Goal: Transaction & Acquisition: Download file/media

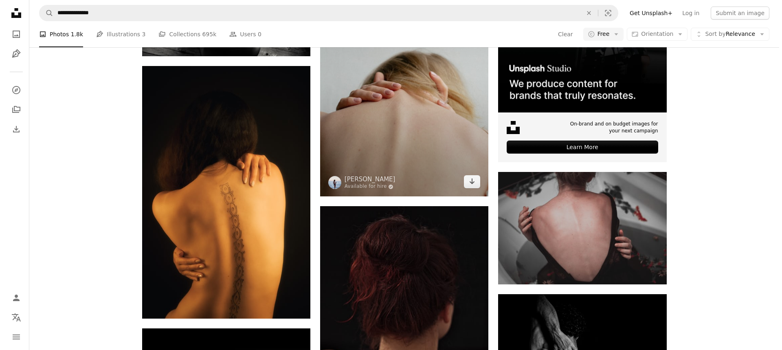
scroll to position [285, 0]
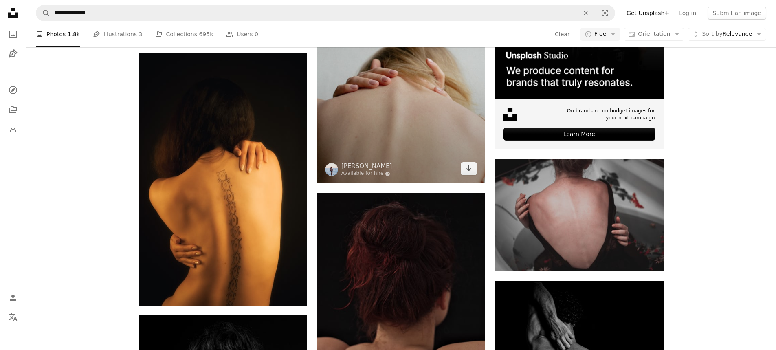
click at [375, 150] on img at bounding box center [401, 57] width 168 height 252
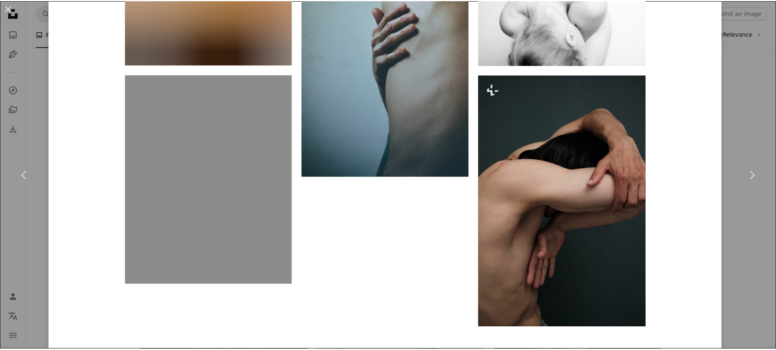
scroll to position [1581, 0]
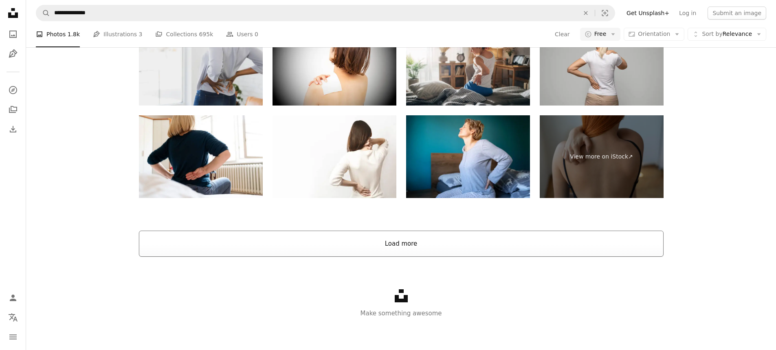
click at [373, 246] on button "Load more" at bounding box center [401, 243] width 524 height 26
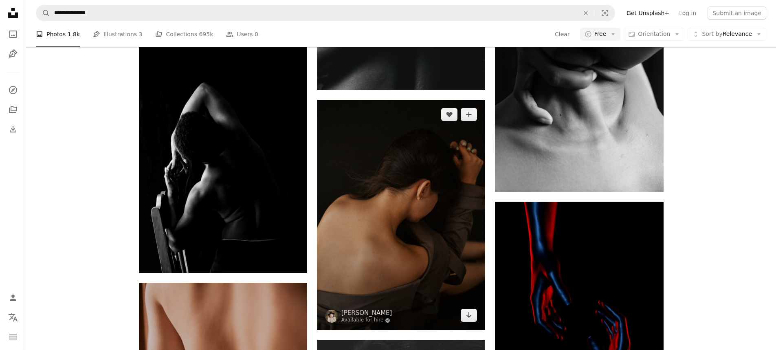
scroll to position [14279, 0]
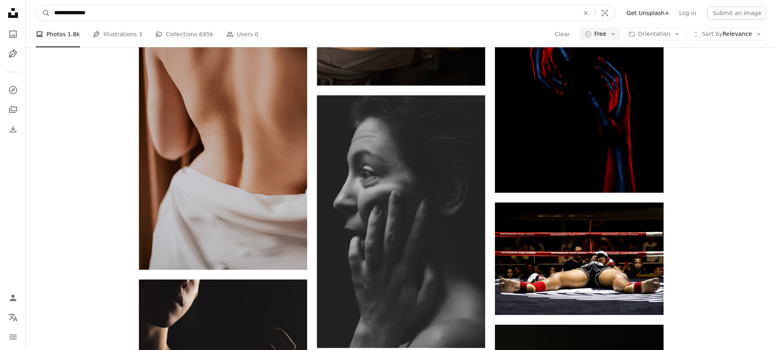
drag, startPoint x: 105, startPoint y: 14, endPoint x: 51, endPoint y: 16, distance: 54.2
click at [51, 16] on input "**********" at bounding box center [313, 12] width 526 height 15
type input "**********"
click button "A magnifying glass" at bounding box center [43, 12] width 14 height 15
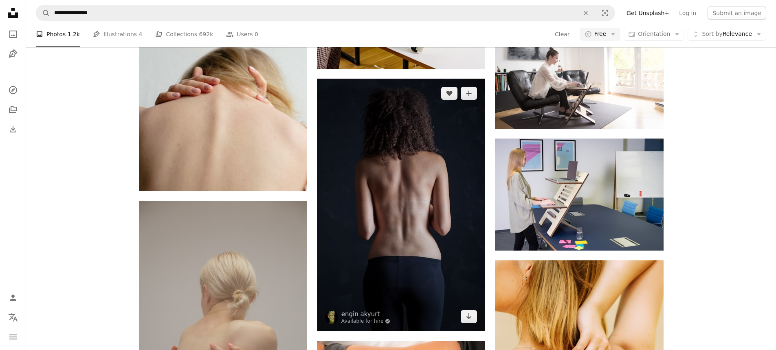
scroll to position [407, 0]
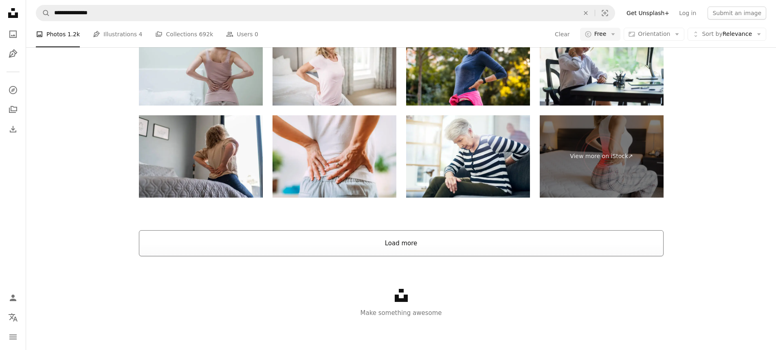
click at [408, 234] on button "Load more" at bounding box center [401, 243] width 524 height 26
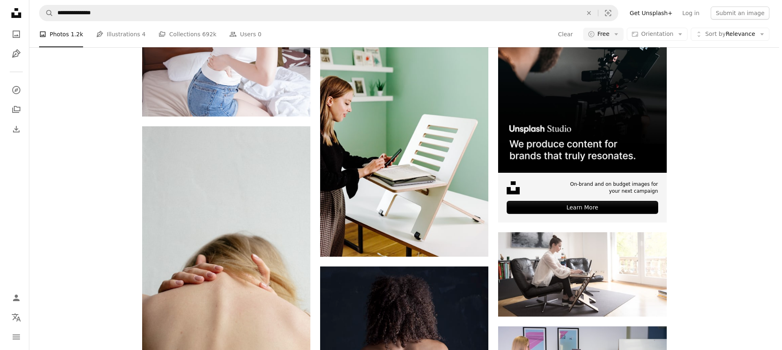
scroll to position [255, 0]
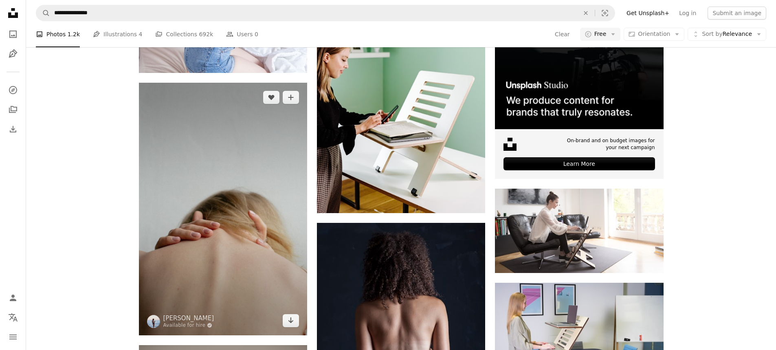
click at [252, 219] on img at bounding box center [223, 209] width 168 height 252
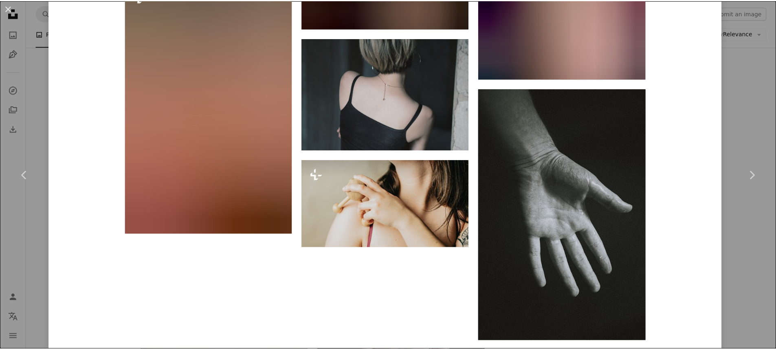
scroll to position [12075, 0]
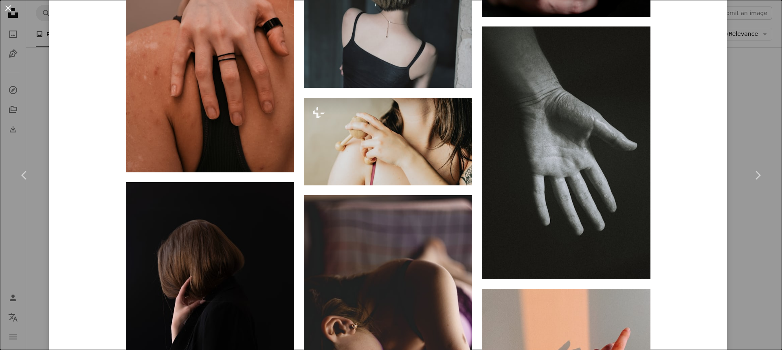
click at [9, 10] on button "An X shape" at bounding box center [8, 8] width 10 height 10
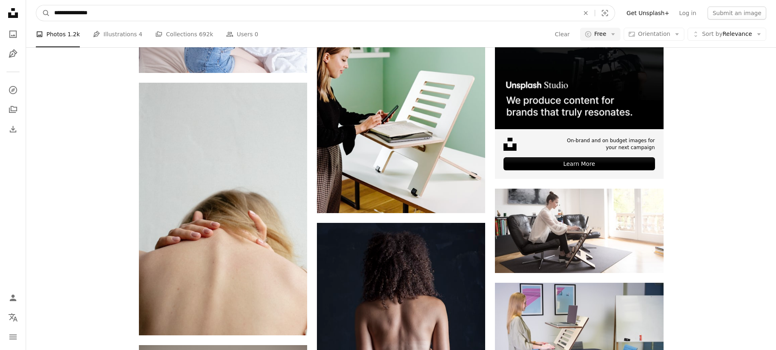
click at [89, 13] on input "**********" at bounding box center [313, 12] width 526 height 15
type input "*********"
click button "A magnifying glass" at bounding box center [43, 12] width 14 height 15
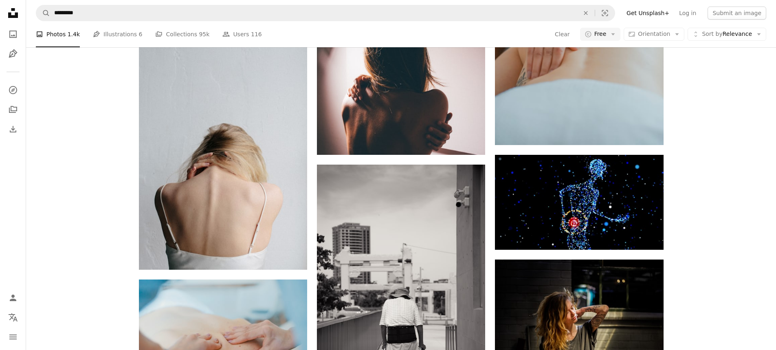
scroll to position [692, 0]
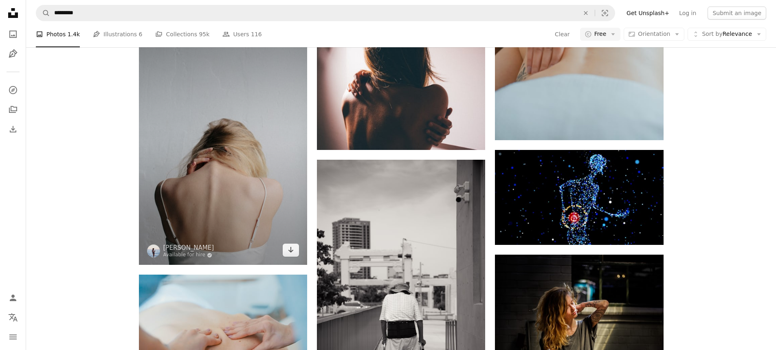
click at [241, 181] on img at bounding box center [223, 138] width 168 height 252
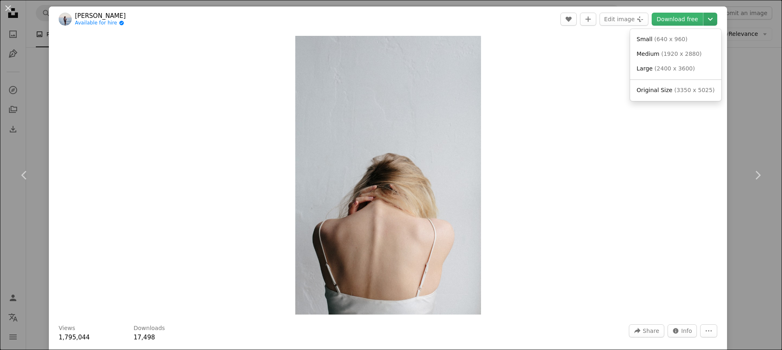
click at [706, 20] on icon "Chevron down" at bounding box center [710, 19] width 13 height 10
click at [680, 52] on span "( 1920 x 2880 )" at bounding box center [681, 53] width 40 height 7
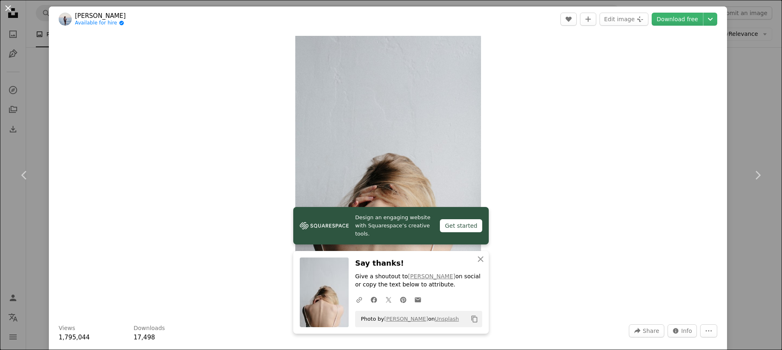
click at [11, 10] on button "An X shape" at bounding box center [8, 8] width 10 height 10
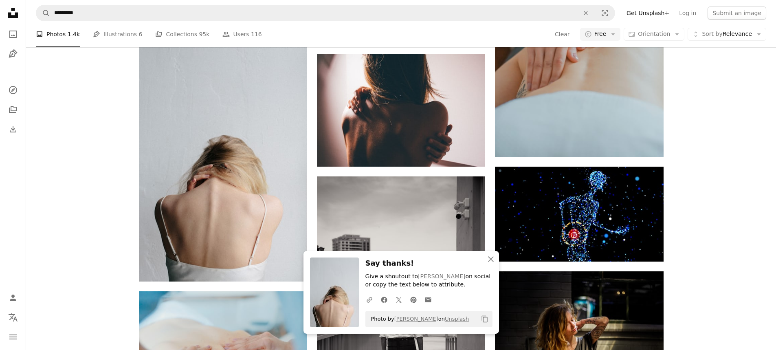
scroll to position [651, 0]
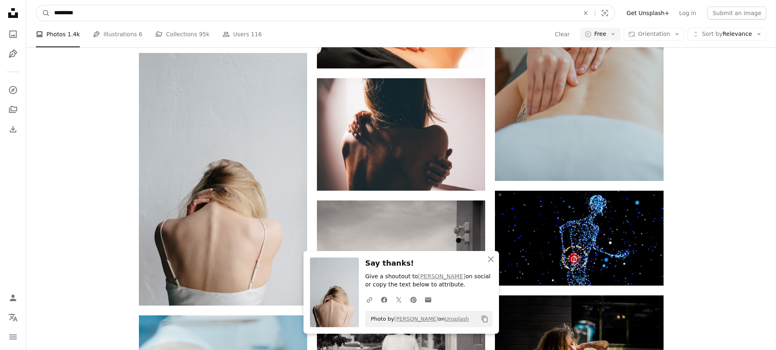
drag, startPoint x: 187, startPoint y: 17, endPoint x: 60, endPoint y: 23, distance: 126.8
click at [47, 18] on form "A magnifying glass ********* An X shape Visual search" at bounding box center [325, 13] width 579 height 16
type input "*******"
click button "A magnifying glass" at bounding box center [43, 12] width 14 height 15
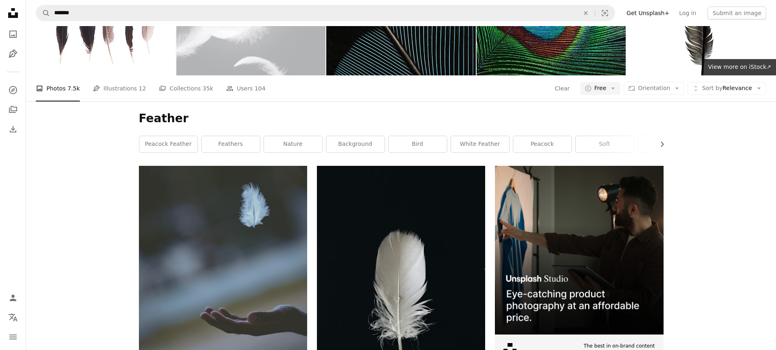
scroll to position [122, 0]
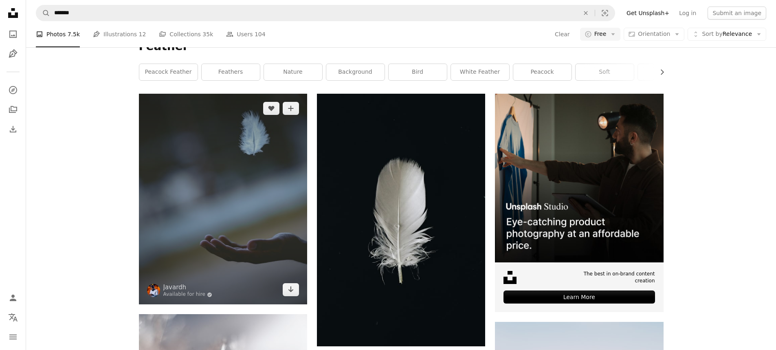
click at [248, 219] on img at bounding box center [223, 199] width 168 height 210
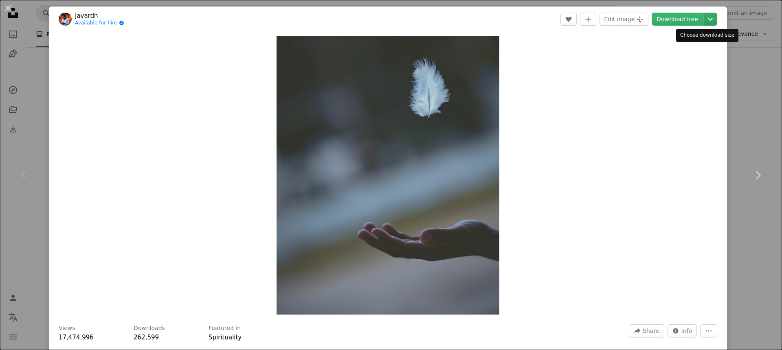
click at [704, 17] on icon "Chevron down" at bounding box center [710, 19] width 13 height 10
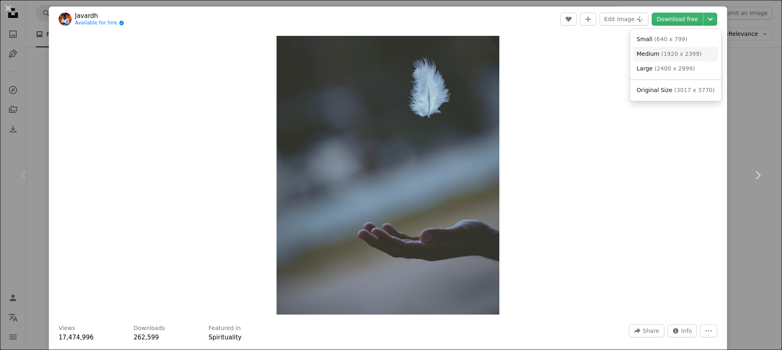
click at [657, 54] on span "Medium" at bounding box center [647, 53] width 23 height 7
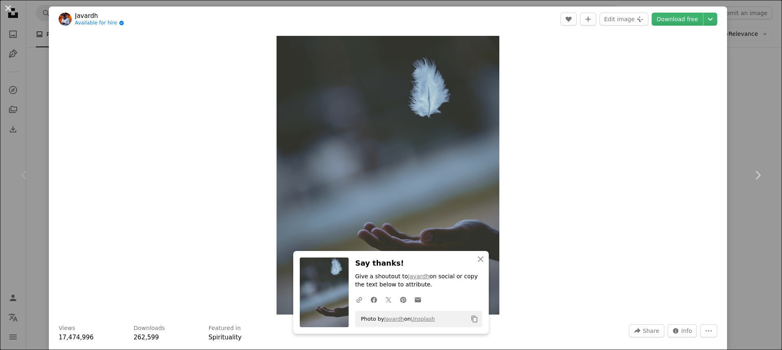
click at [5, 9] on button "An X shape" at bounding box center [8, 8] width 10 height 10
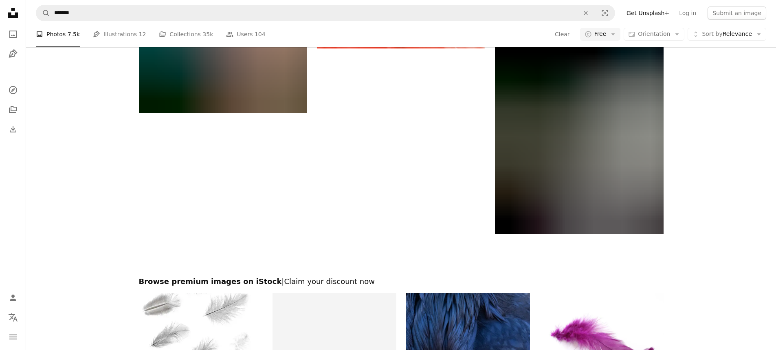
scroll to position [1547, 0]
